Goal: Obtain resource: Obtain resource

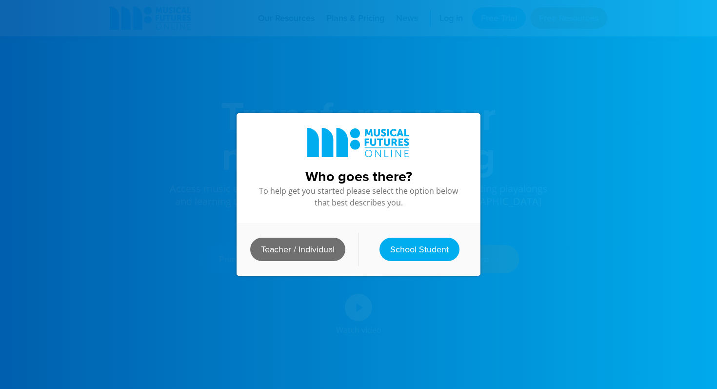
click at [308, 249] on link "Teacher / Individual" at bounding box center [297, 249] width 95 height 23
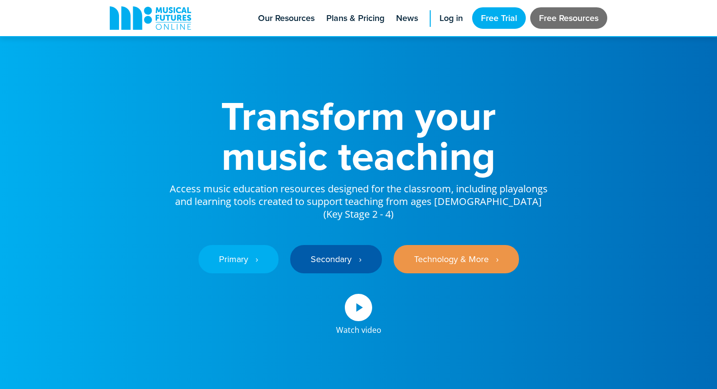
click at [562, 14] on link "Free Resources" at bounding box center [568, 17] width 77 height 21
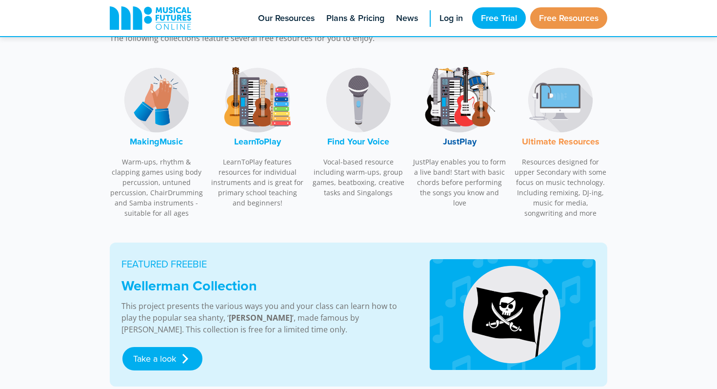
scroll to position [322, 0]
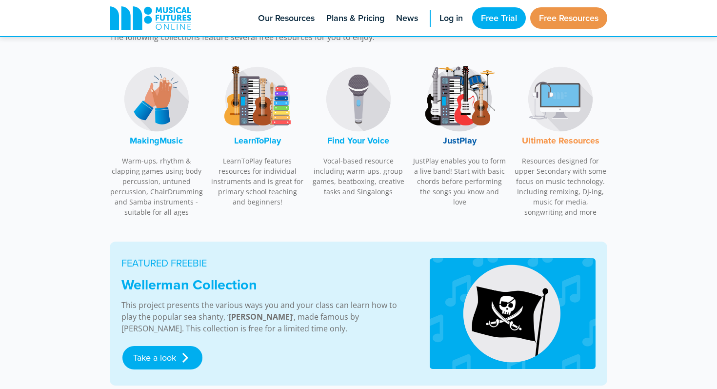
click at [264, 108] on img at bounding box center [257, 98] width 73 height 73
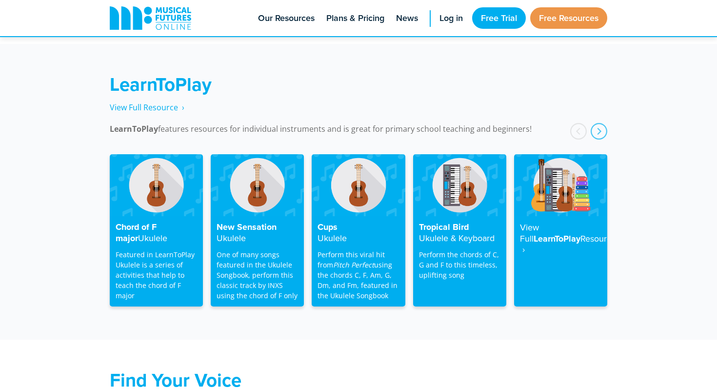
scroll to position [1571, 0]
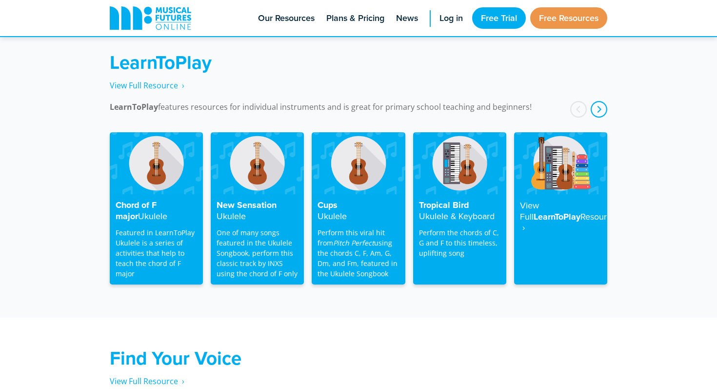
click at [601, 101] on div "next" at bounding box center [599, 109] width 17 height 17
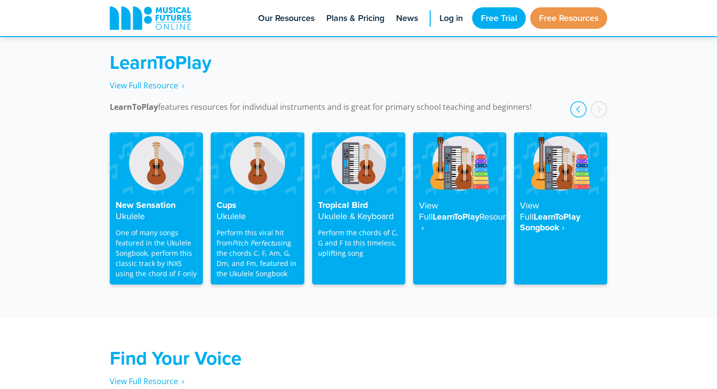
click at [601, 101] on div "next" at bounding box center [599, 109] width 17 height 17
click at [570, 101] on div "prev" at bounding box center [578, 109] width 17 height 17
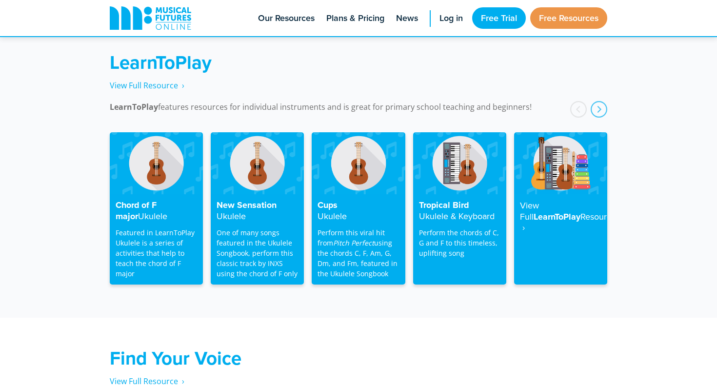
click at [570, 101] on div "prev" at bounding box center [578, 109] width 17 height 17
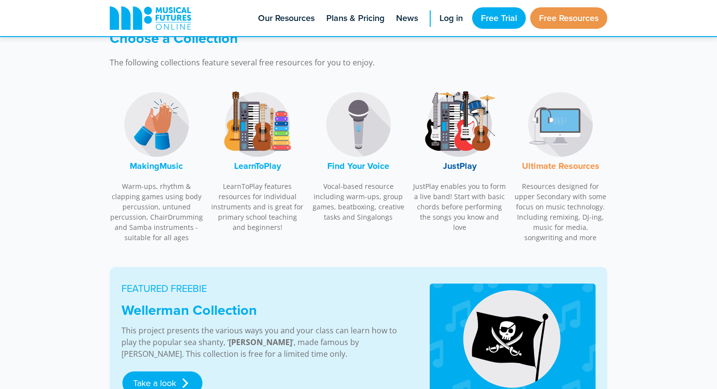
click at [180, 126] on img at bounding box center [156, 124] width 73 height 73
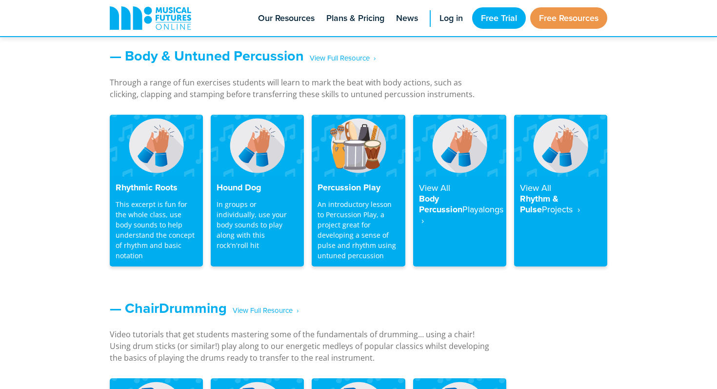
scroll to position [836, 0]
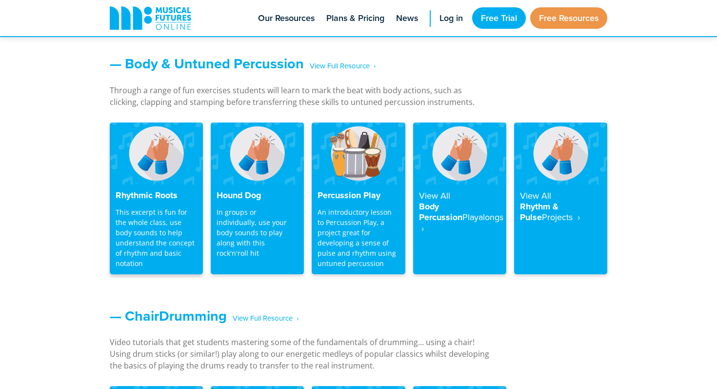
click at [158, 196] on h4 "Rhythmic Roots" at bounding box center [156, 195] width 81 height 11
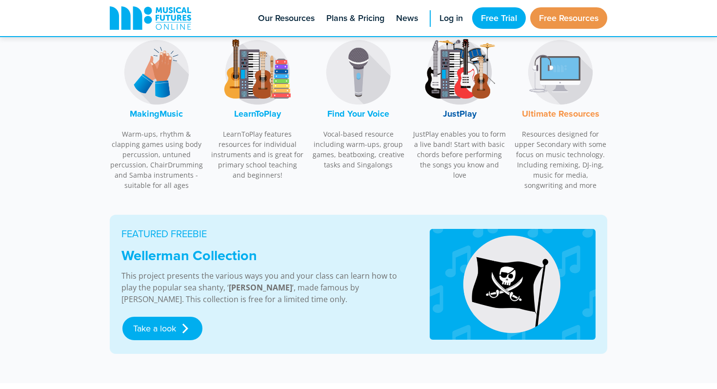
scroll to position [356, 0]
